Goal: Task Accomplishment & Management: Manage account settings

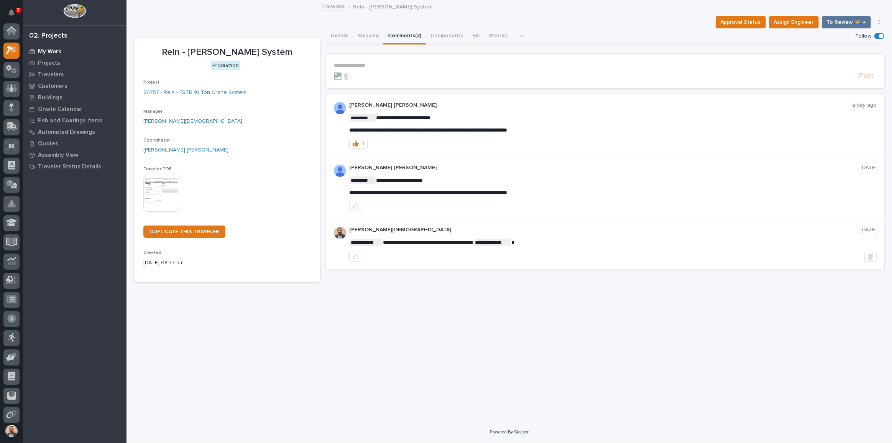
click at [57, 50] on p "My Work" at bounding box center [49, 51] width 23 height 7
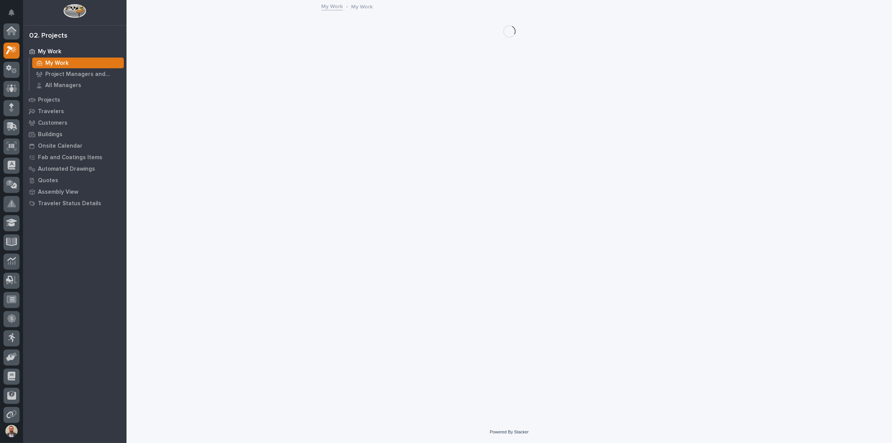
scroll to position [19, 0]
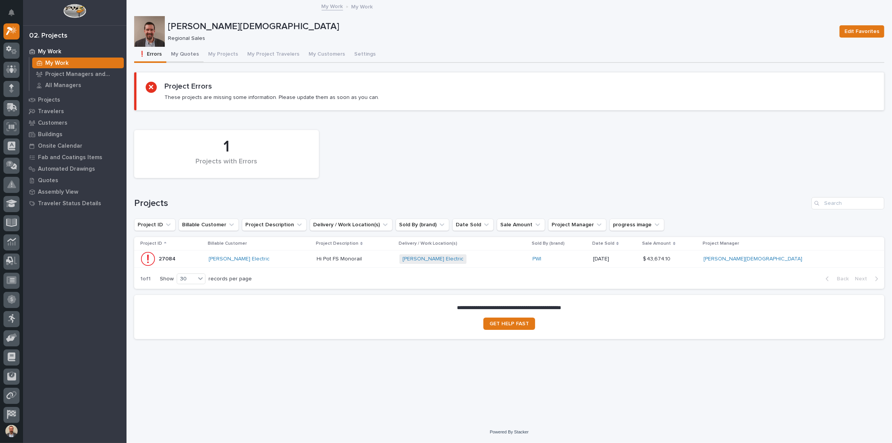
click at [190, 52] on button "My Quotes" at bounding box center [184, 55] width 37 height 16
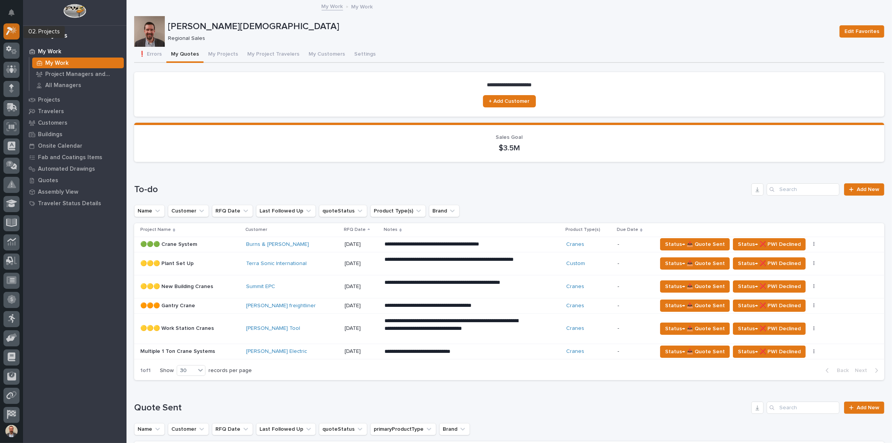
click at [10, 28] on icon at bounding box center [9, 31] width 7 height 8
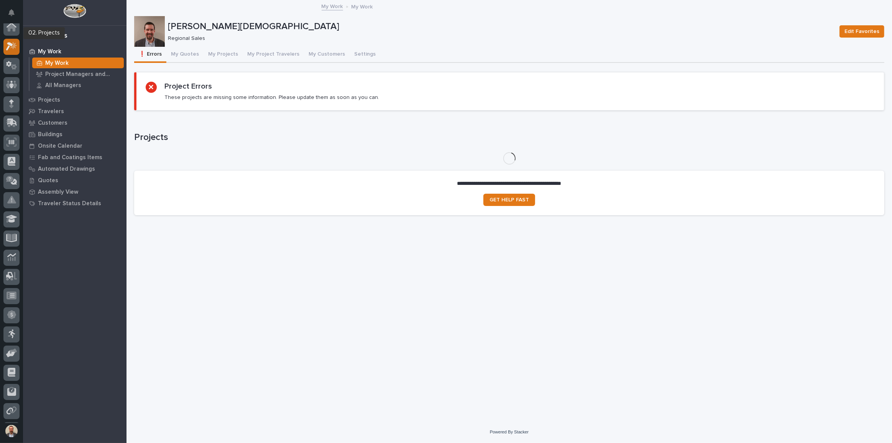
scroll to position [17, 0]
click at [10, 28] on div at bounding box center [11, 34] width 16 height 16
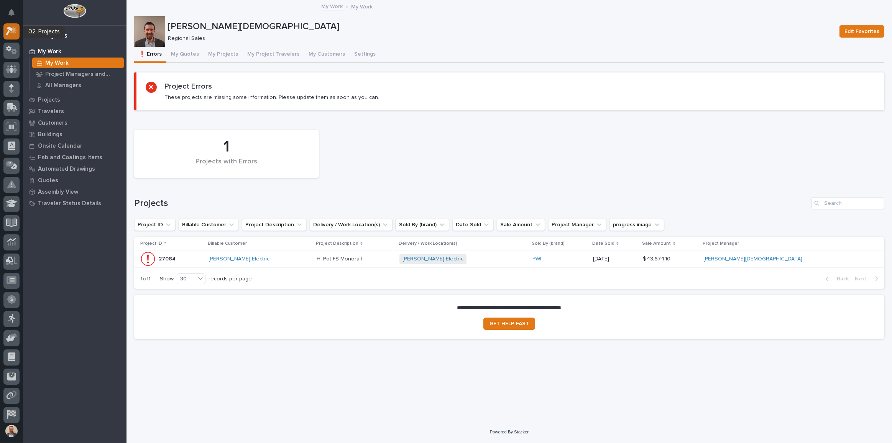
click at [11, 31] on icon at bounding box center [11, 30] width 11 height 9
click at [11, 31] on icon at bounding box center [12, 32] width 8 height 8
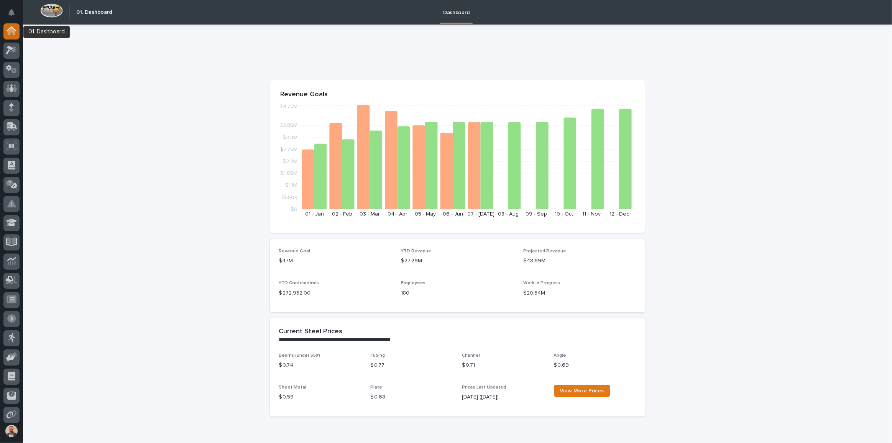
click at [11, 33] on icon at bounding box center [12, 30] width 10 height 9
click at [5, 31] on div at bounding box center [11, 31] width 16 height 16
click at [13, 44] on div at bounding box center [11, 51] width 16 height 16
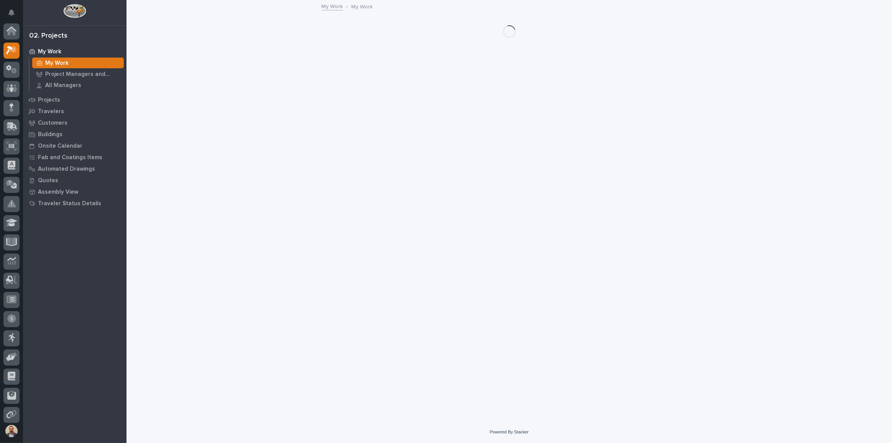
scroll to position [19, 0]
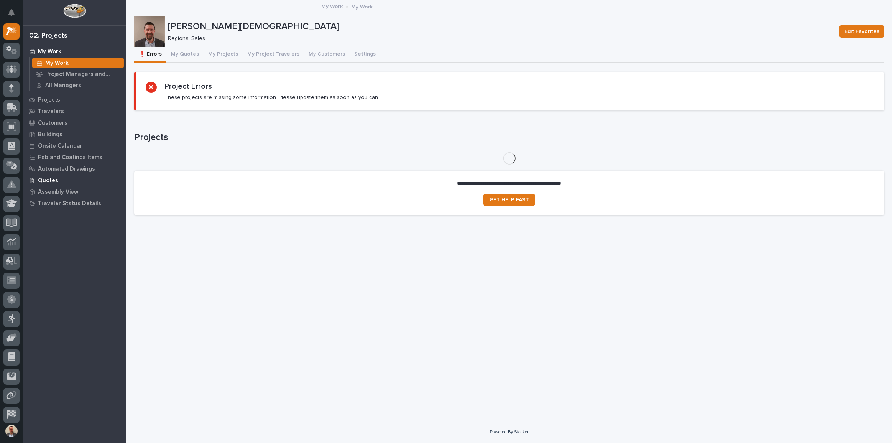
click at [54, 179] on p "Quotes" at bounding box center [48, 180] width 20 height 7
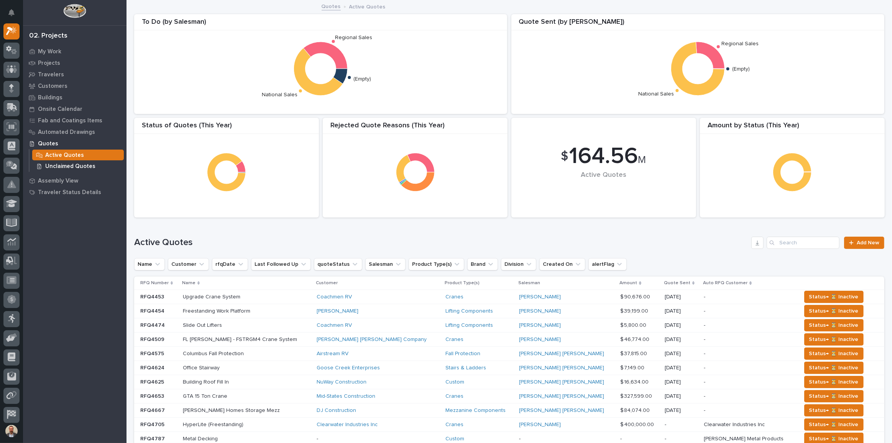
click at [58, 161] on div "Unclaimed Quotes" at bounding box center [78, 166] width 92 height 11
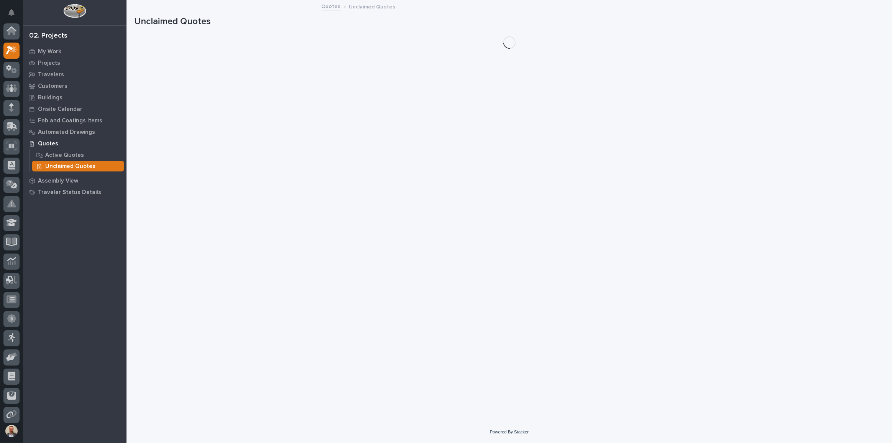
scroll to position [19, 0]
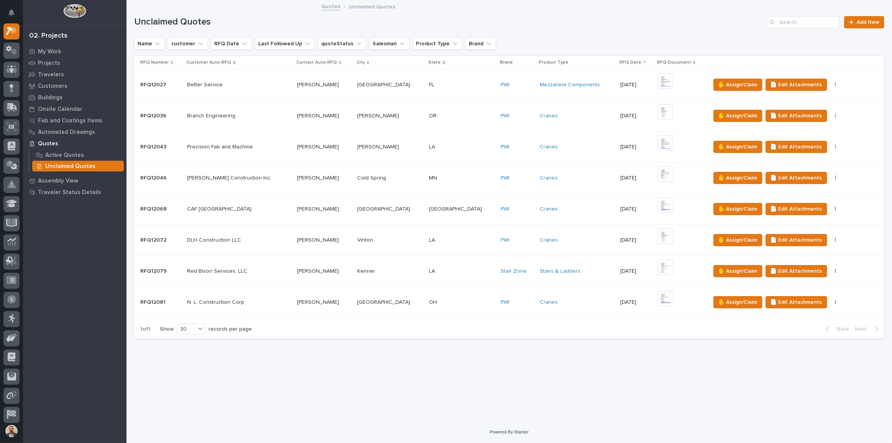
click at [400, 305] on td "[GEOGRAPHIC_DATA]" at bounding box center [390, 302] width 72 height 31
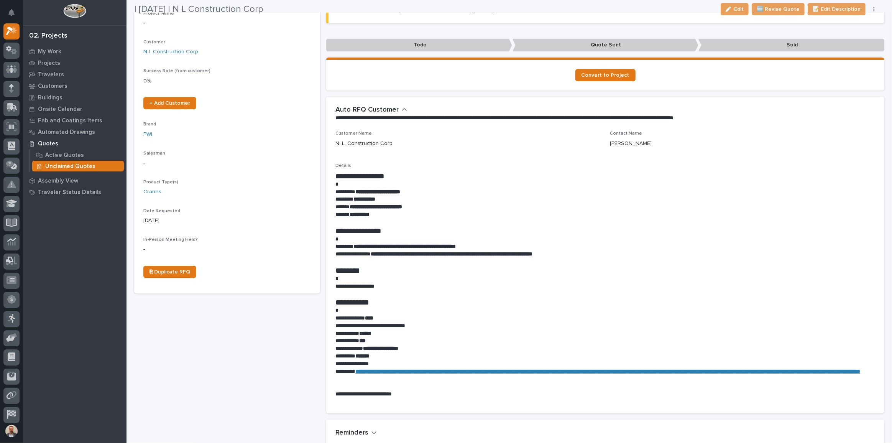
scroll to position [139, 0]
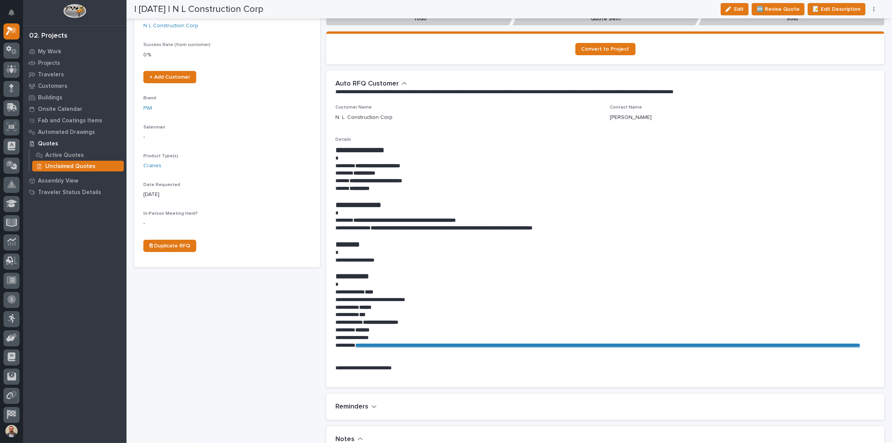
click at [584, 286] on p at bounding box center [603, 285] width 536 height 8
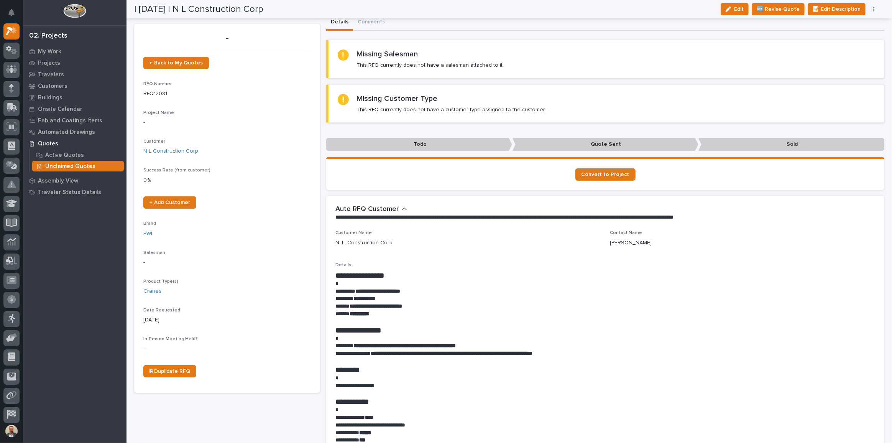
scroll to position [0, 0]
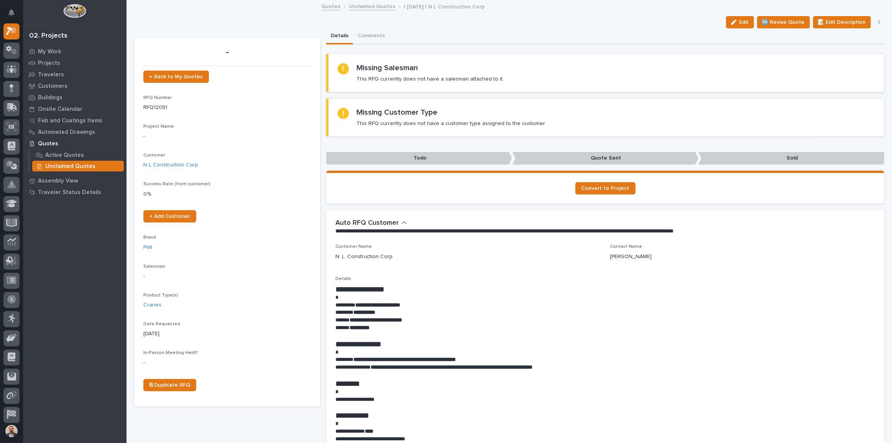
drag, startPoint x: 743, startPoint y: 21, endPoint x: 436, endPoint y: 142, distance: 329.4
click at [743, 21] on span "Edit" at bounding box center [744, 22] width 10 height 7
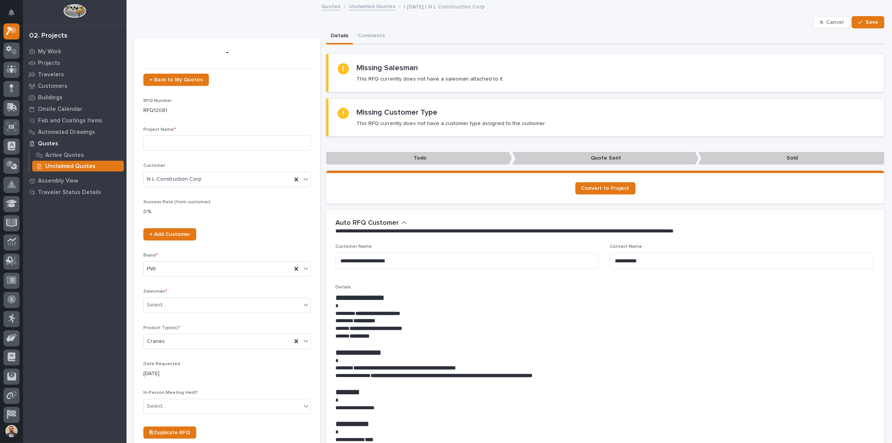
scroll to position [104, 0]
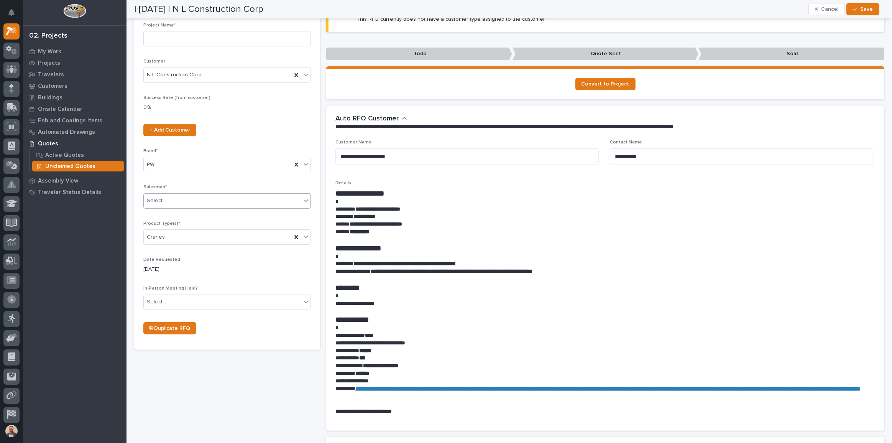
click at [305, 203] on icon at bounding box center [306, 201] width 8 height 8
type input "***"
click at [262, 227] on div "[PERSON_NAME][DEMOGRAPHIC_DATA]" at bounding box center [227, 228] width 166 height 13
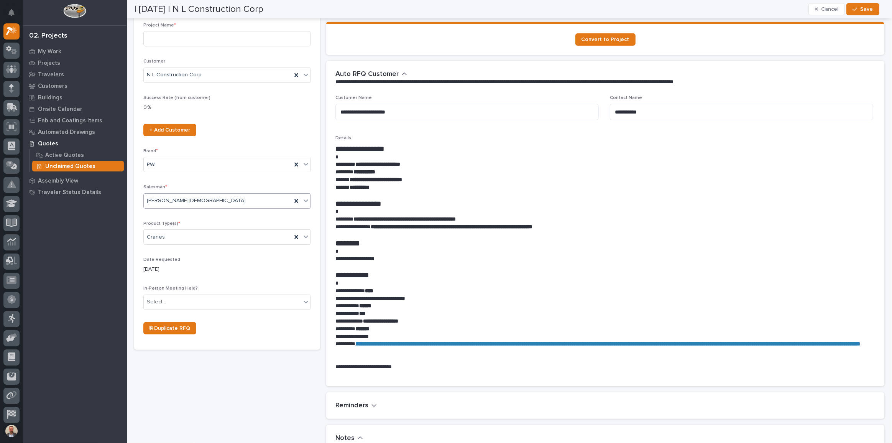
scroll to position [82, 0]
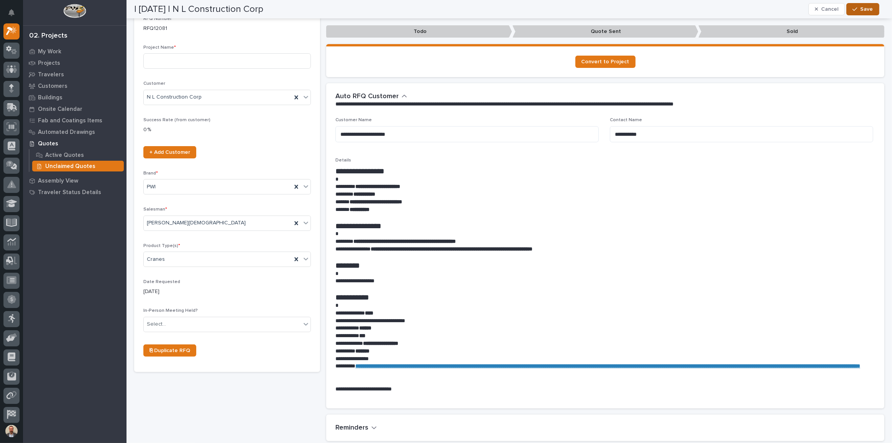
click at [859, 10] on div "button" at bounding box center [856, 9] width 8 height 5
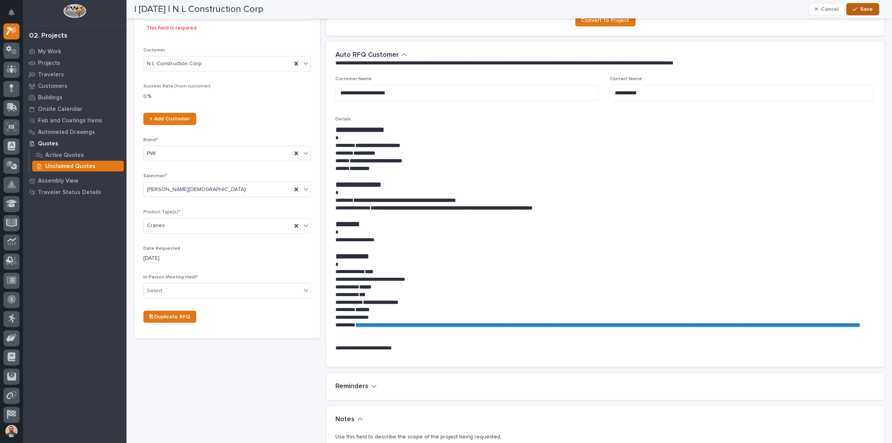
scroll to position [130, 0]
click at [863, 7] on span "Save" at bounding box center [866, 9] width 13 height 7
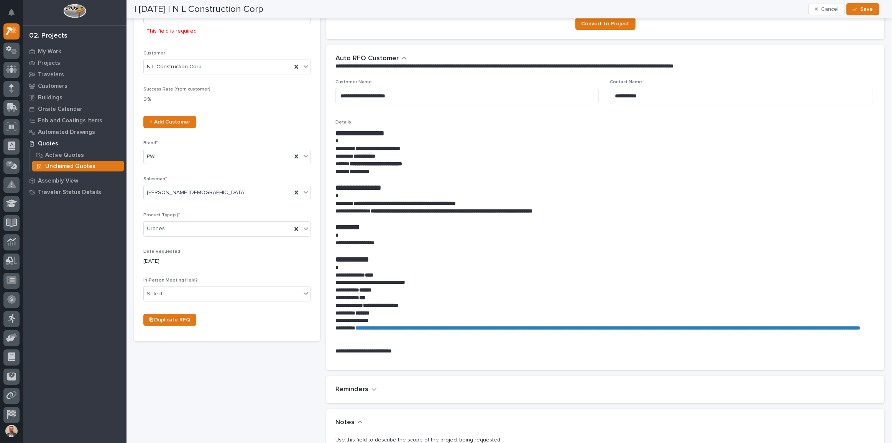
scroll to position [0, 0]
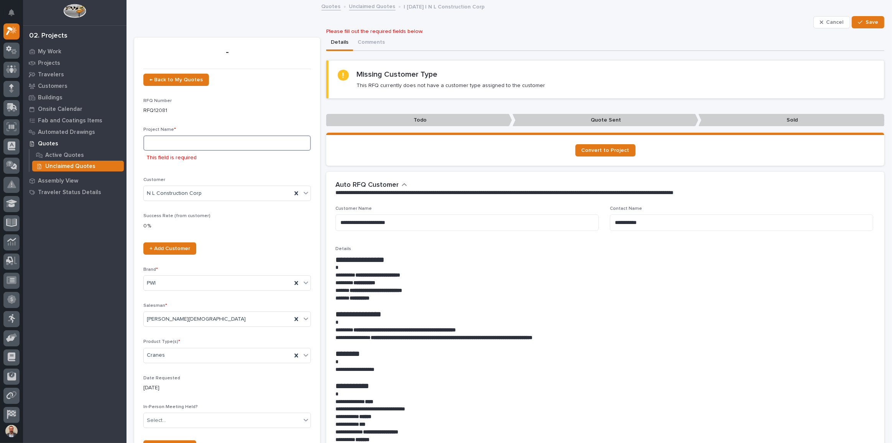
click at [233, 146] on input at bounding box center [226, 142] width 167 height 15
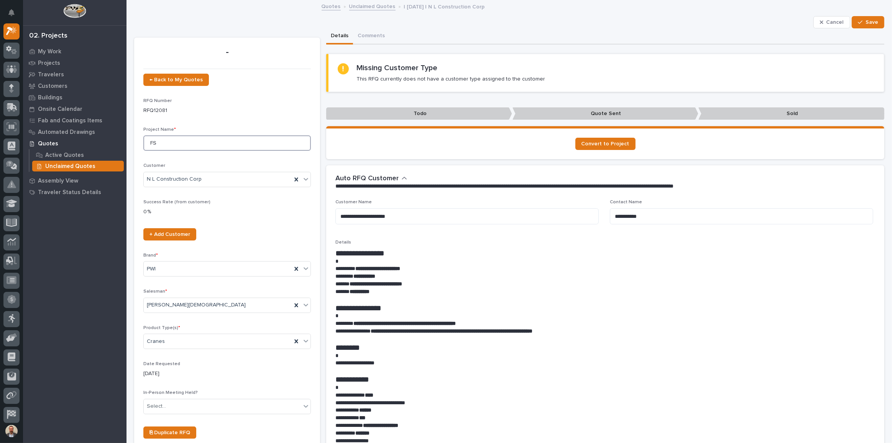
type input "F"
type input "Crane System, 5 Ton"
click at [860, 18] on button "Save" at bounding box center [868, 22] width 33 height 12
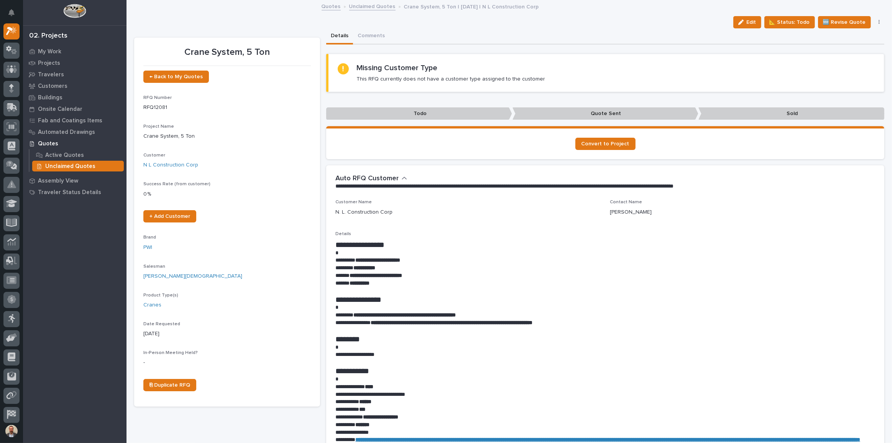
click at [593, 278] on p "**********" at bounding box center [603, 276] width 536 height 8
drag, startPoint x: 350, startPoint y: 277, endPoint x: 419, endPoint y: 273, distance: 69.9
click at [419, 273] on p "**********" at bounding box center [603, 276] width 536 height 8
copy strong "**********"
click at [747, 21] on span "Edit" at bounding box center [752, 22] width 10 height 7
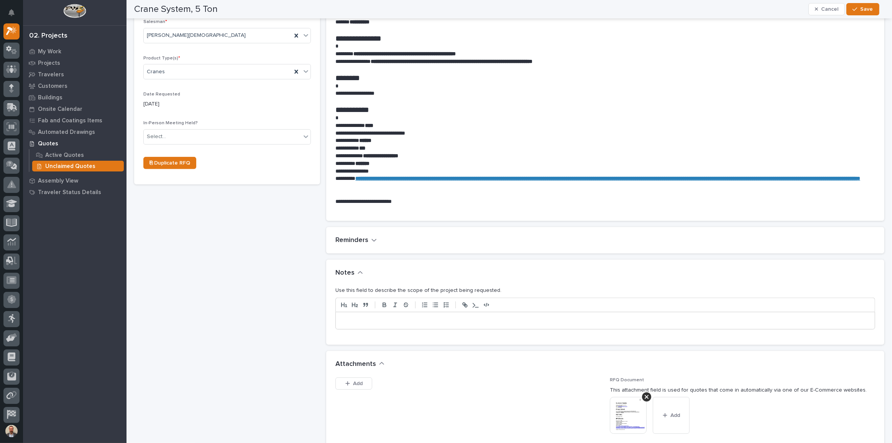
scroll to position [279, 0]
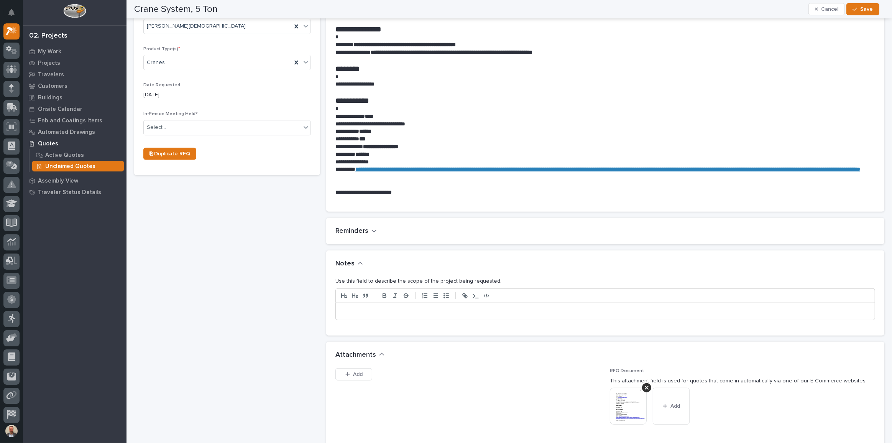
click at [449, 312] on p at bounding box center [604, 311] width 527 height 8
click at [864, 9] on span "Save" at bounding box center [866, 9] width 13 height 7
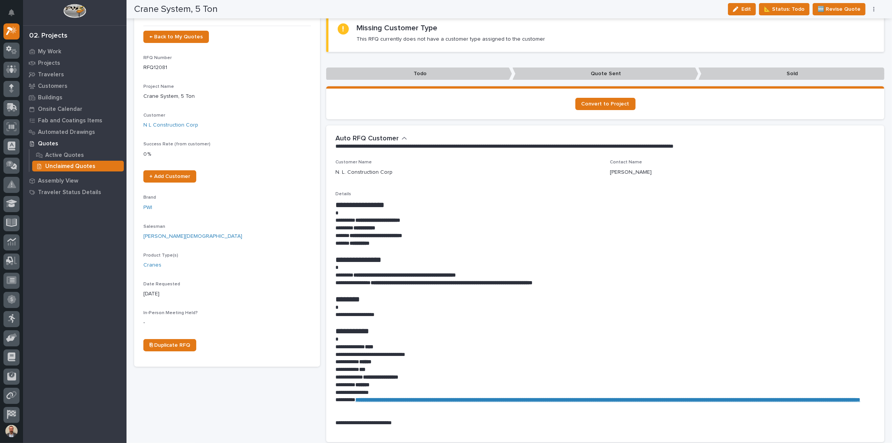
scroll to position [0, 0]
